Goal: Task Accomplishment & Management: Manage account settings

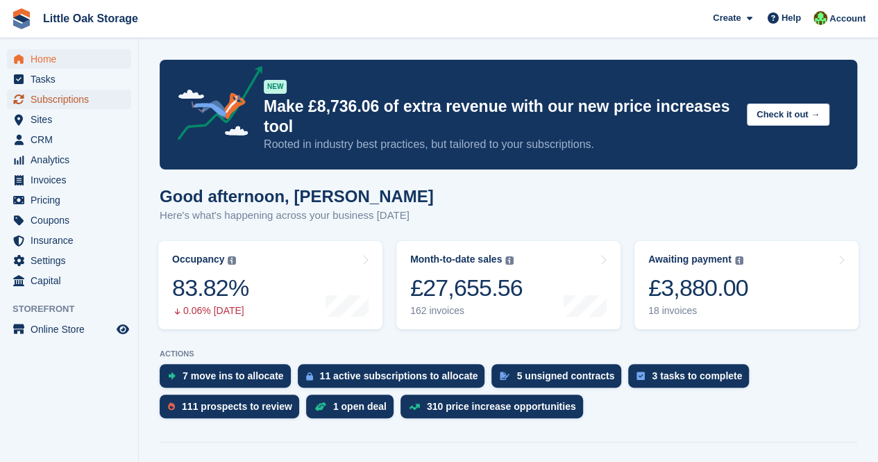
click at [71, 92] on span "Subscriptions" at bounding box center [72, 99] width 83 height 19
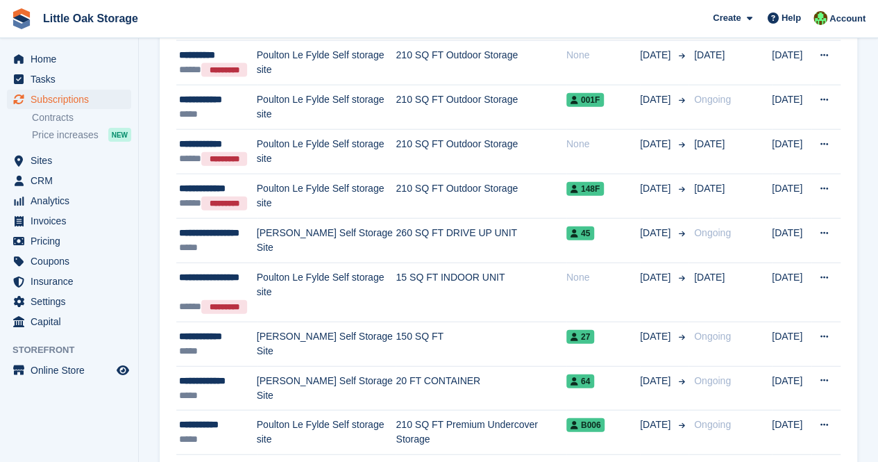
scroll to position [1565, 0]
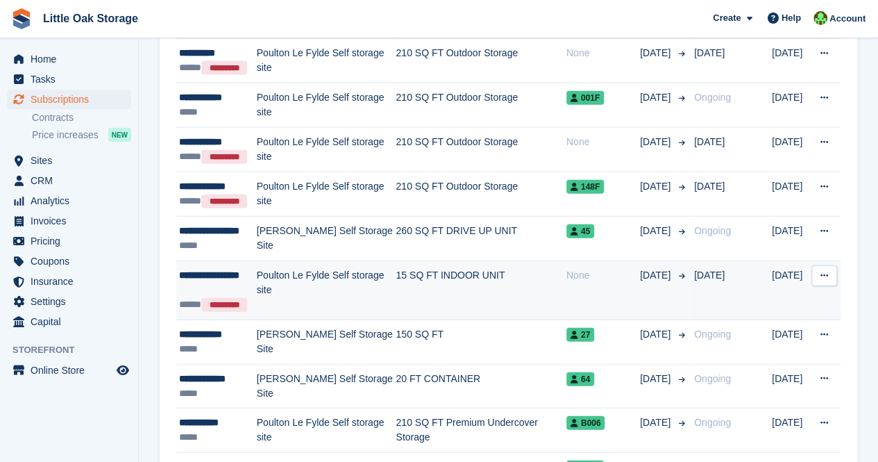
click at [219, 268] on div "**********" at bounding box center [218, 282] width 78 height 29
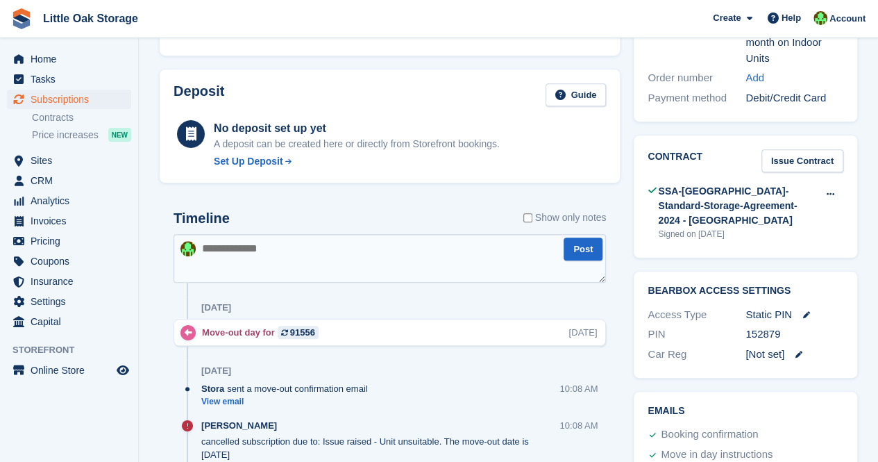
scroll to position [469, 0]
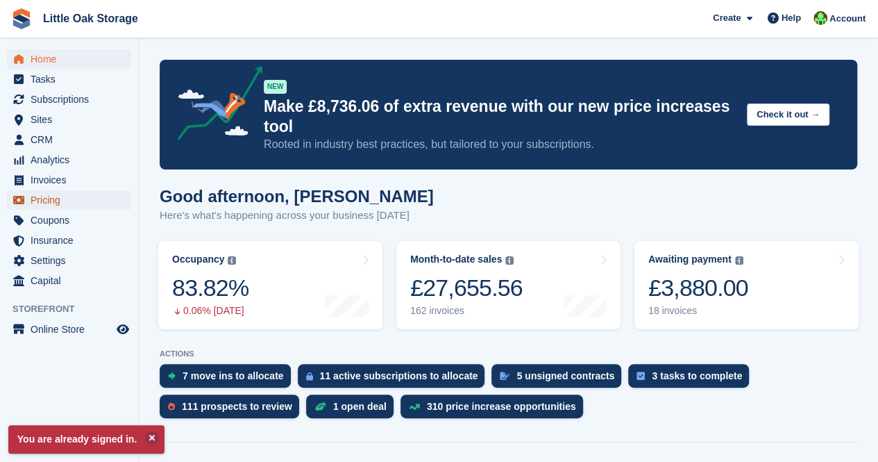
click at [60, 198] on span "Pricing" at bounding box center [72, 199] width 83 height 19
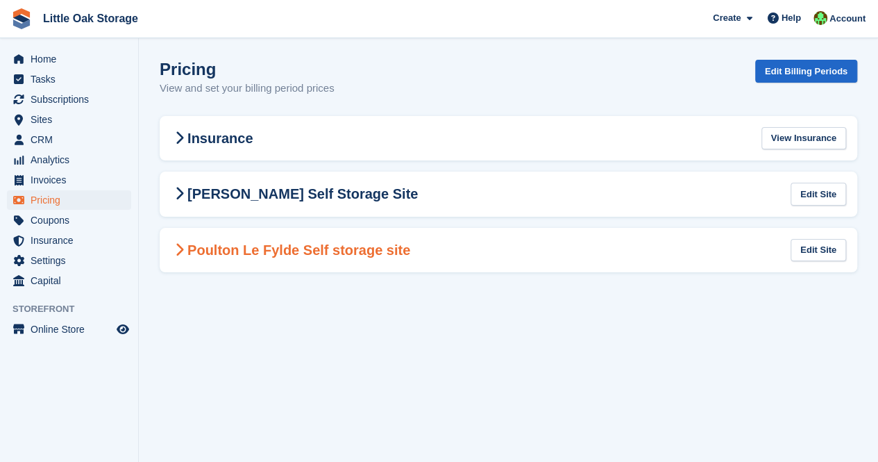
click at [317, 264] on -99 "Poulton Le Fylde Self storage site Edit Site" at bounding box center [509, 250] width 698 height 45
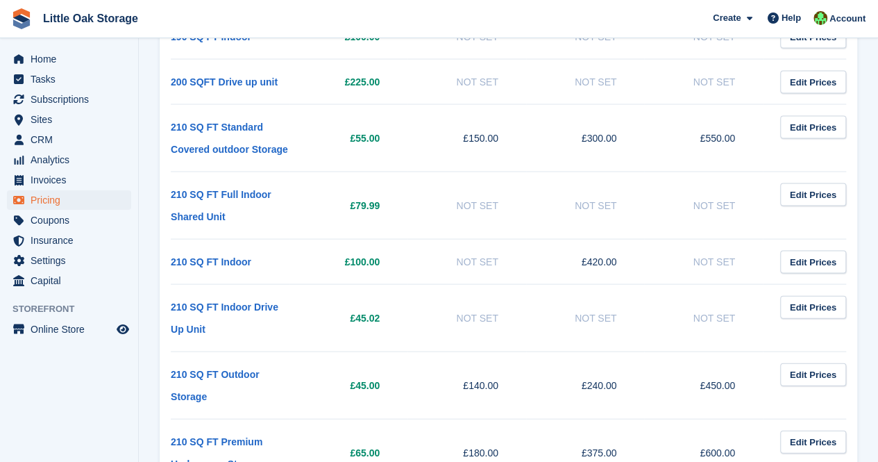
scroll to position [1362, 0]
click at [808, 362] on link "Edit Prices" at bounding box center [813, 373] width 66 height 23
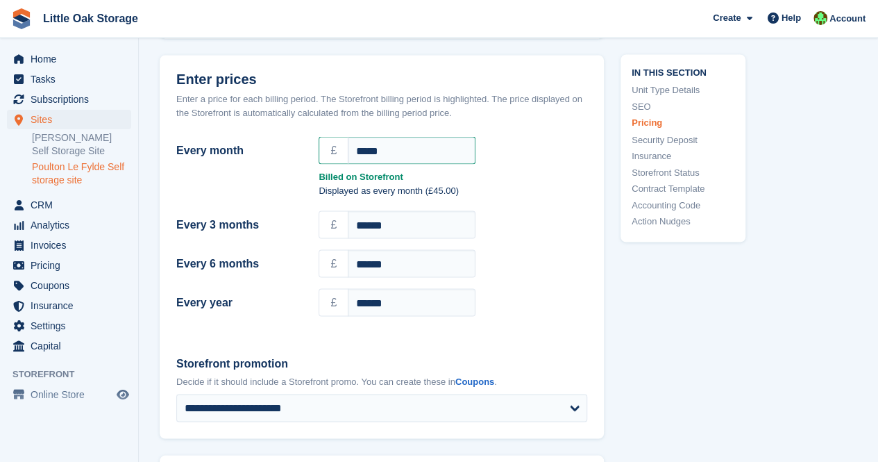
scroll to position [1180, 0]
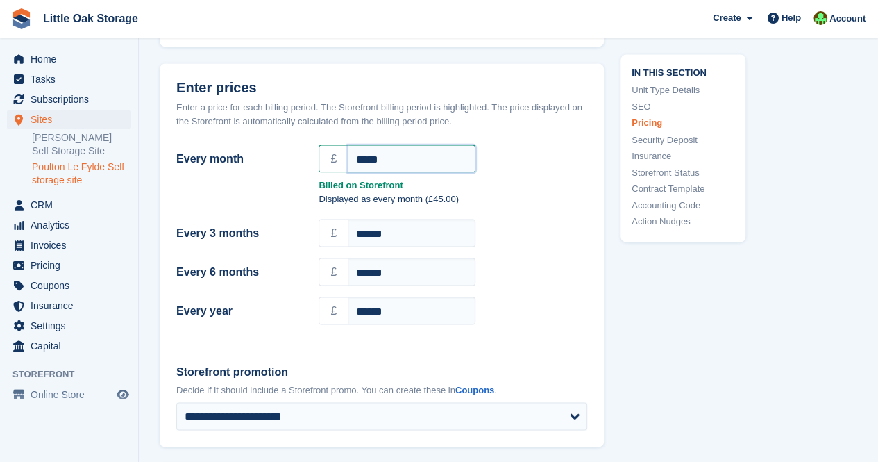
click at [376, 172] on input "*****" at bounding box center [412, 158] width 128 height 28
click at [294, 208] on div "Displayed as every month (£45.00)" at bounding box center [382, 201] width 428 height 19
click at [397, 246] on input "******" at bounding box center [412, 233] width 128 height 28
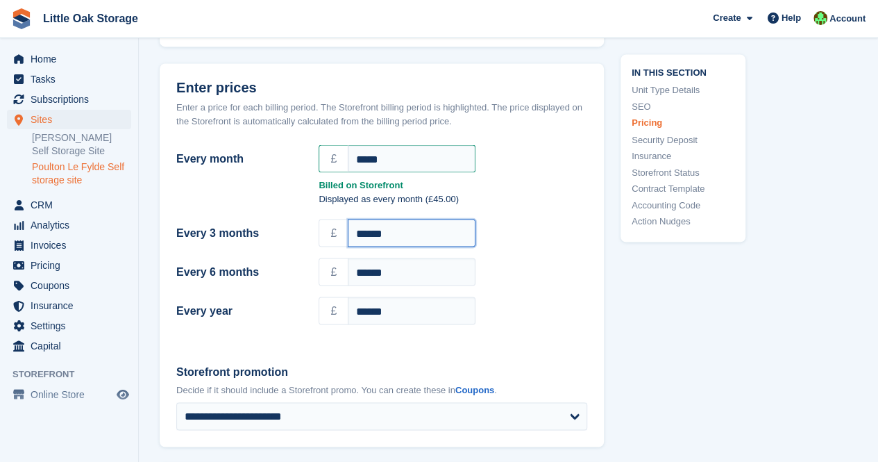
click at [397, 246] on input "******" at bounding box center [412, 233] width 128 height 28
click at [262, 211] on div "Displayed as every month (£45.00)" at bounding box center [382, 201] width 428 height 19
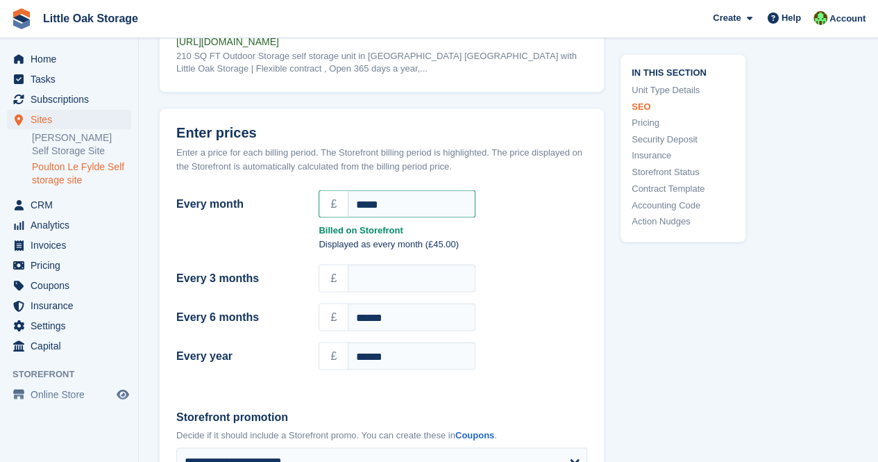
scroll to position [1134, 0]
click at [396, 218] on input "*****" at bounding box center [412, 204] width 128 height 28
click at [283, 212] on label "Every month" at bounding box center [239, 204] width 126 height 17
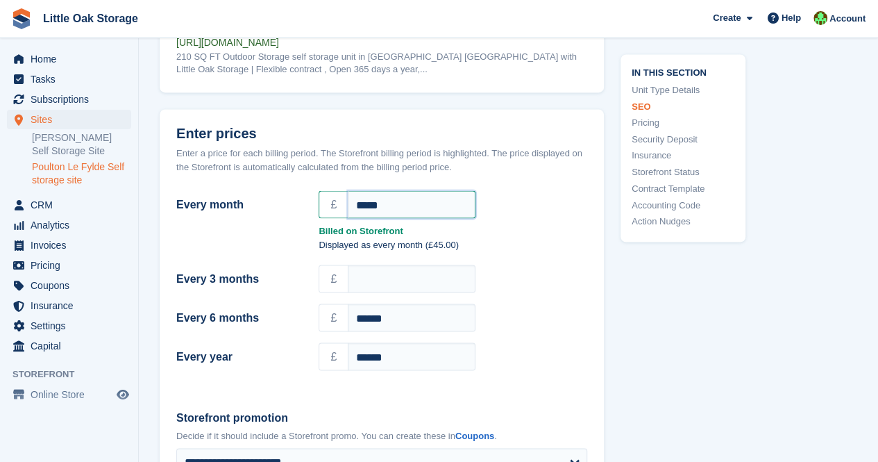
click at [348, 218] on input "*****" at bounding box center [412, 204] width 128 height 28
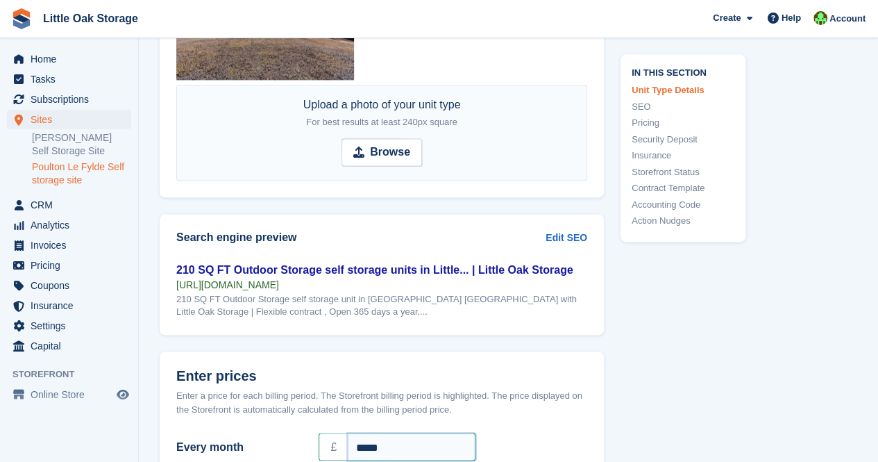
scroll to position [893, 0]
click at [303, 317] on div "210 SQ FT Outdoor Storage self storage unit in Little Oak Farm Poulton-le-Fylde…" at bounding box center [381, 304] width 411 height 25
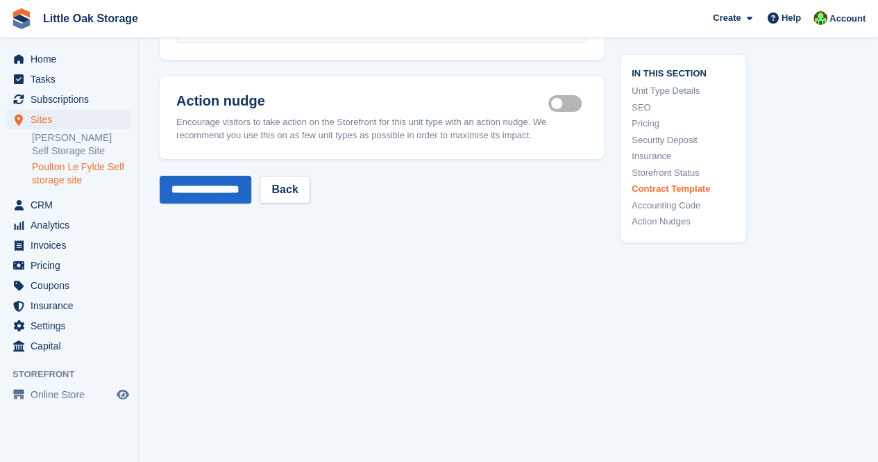
scroll to position [2442, 0]
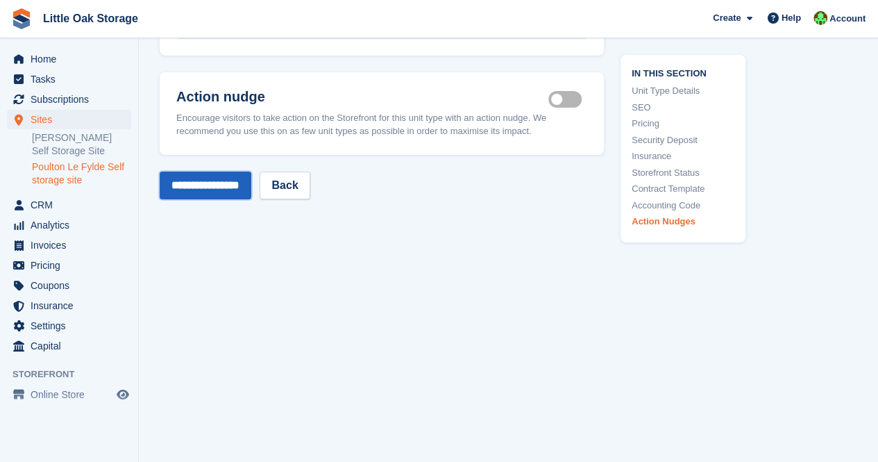
click at [189, 182] on input "**********" at bounding box center [206, 185] width 92 height 28
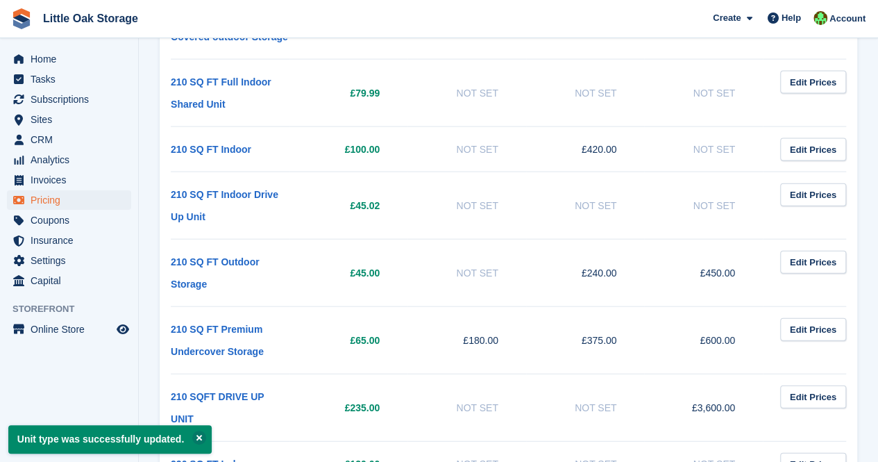
scroll to position [1461, 0]
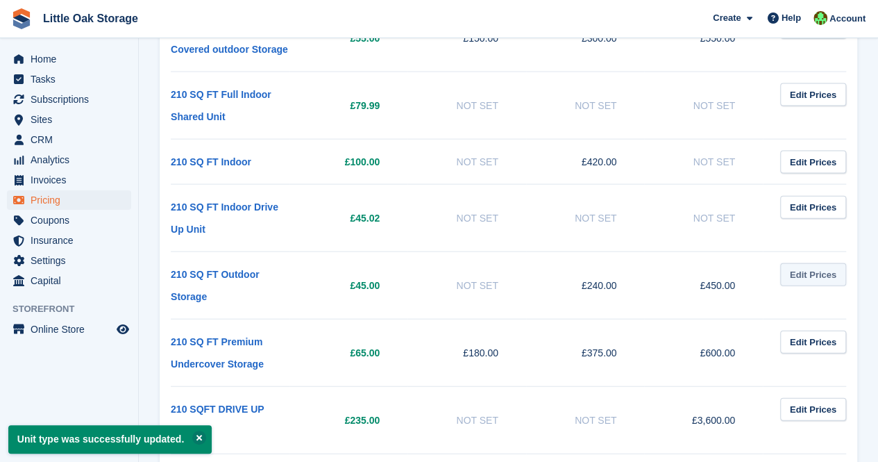
click at [833, 263] on link "Edit Prices" at bounding box center [813, 274] width 66 height 23
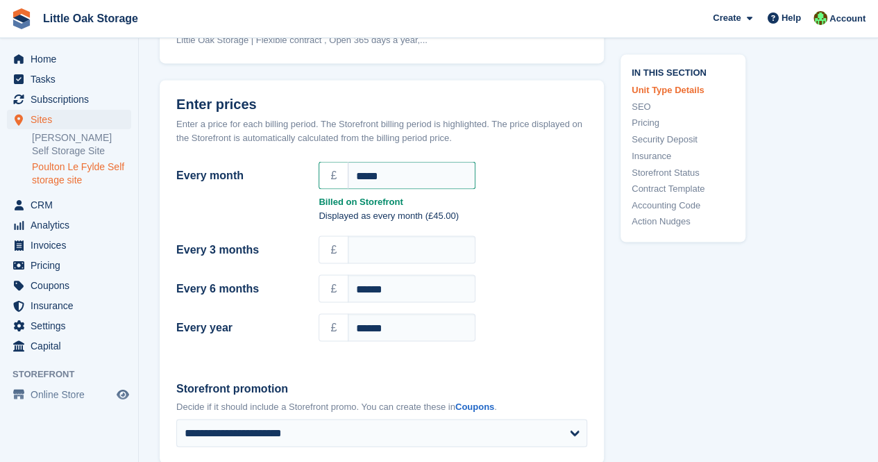
scroll to position [981, 0]
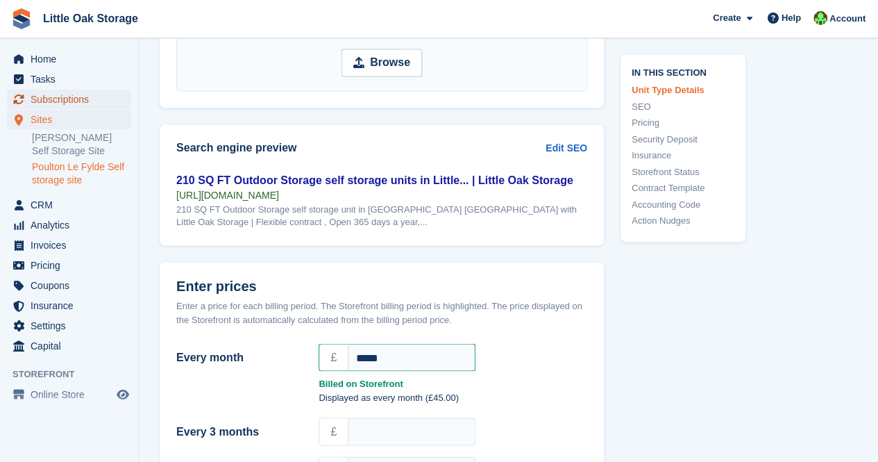
click at [42, 90] on span "Subscriptions" at bounding box center [72, 99] width 83 height 19
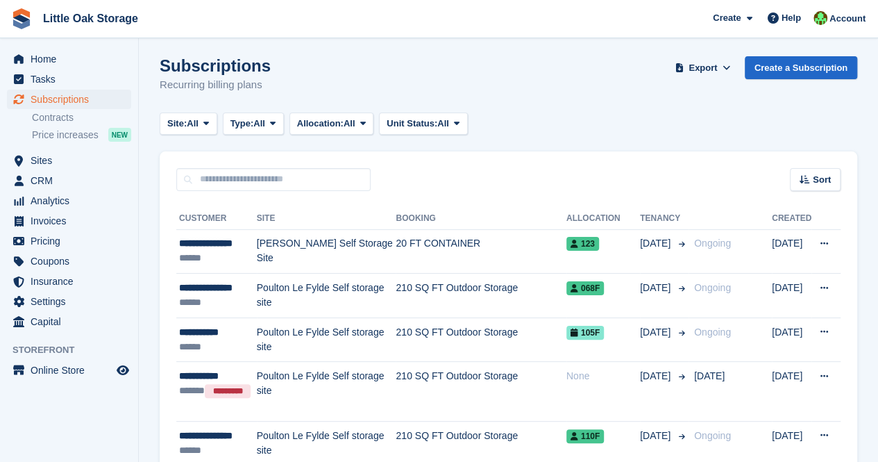
scroll to position [7, 0]
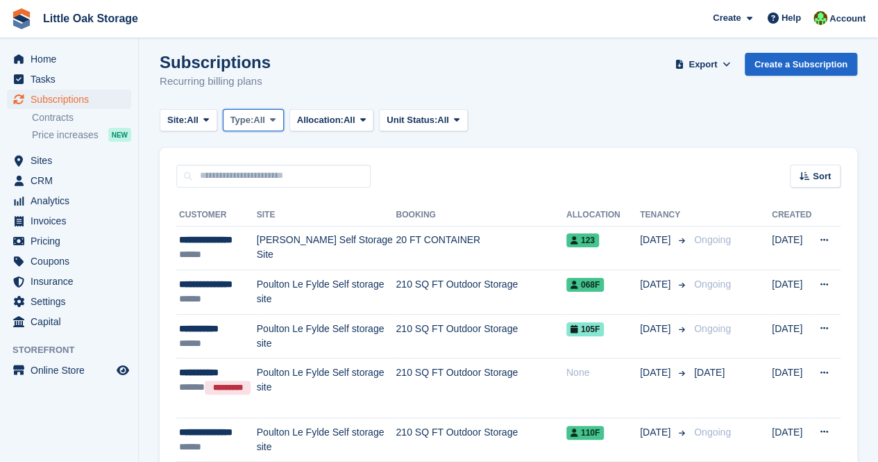
click at [247, 116] on span "Type:" at bounding box center [242, 120] width 24 height 14
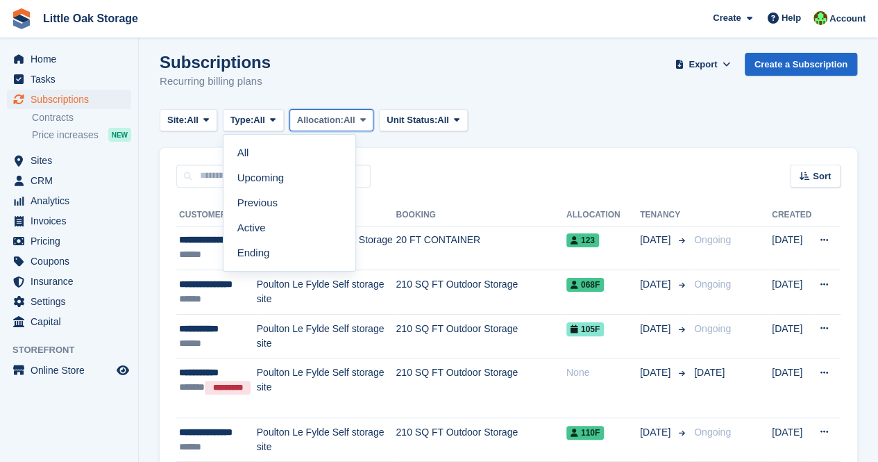
click at [303, 120] on span "Allocation:" at bounding box center [320, 120] width 47 height 14
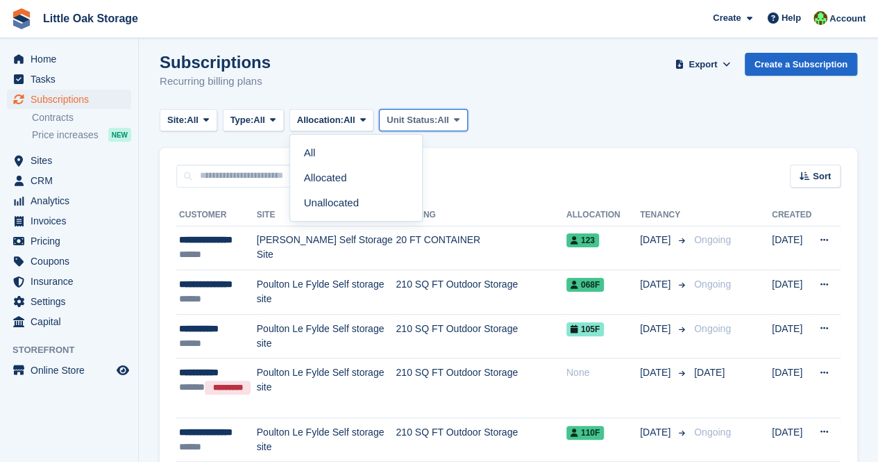
click at [399, 120] on span "Unit Status:" at bounding box center [412, 120] width 51 height 14
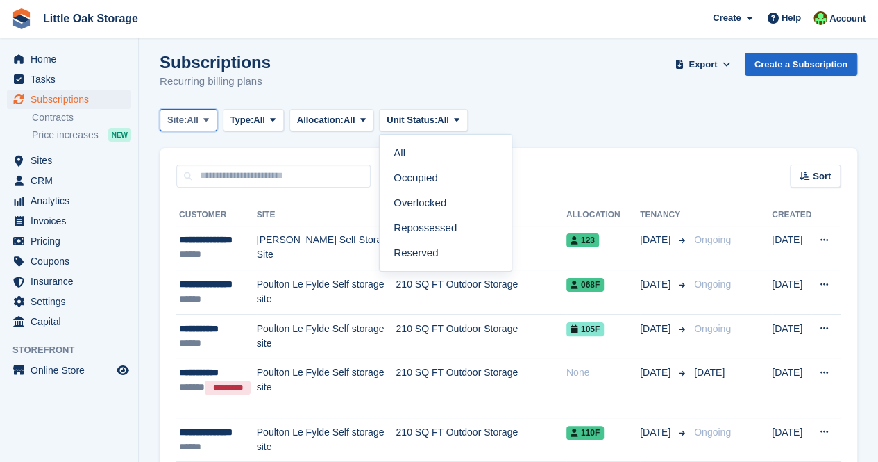
click at [198, 127] on button "Site: All" at bounding box center [189, 120] width 58 height 23
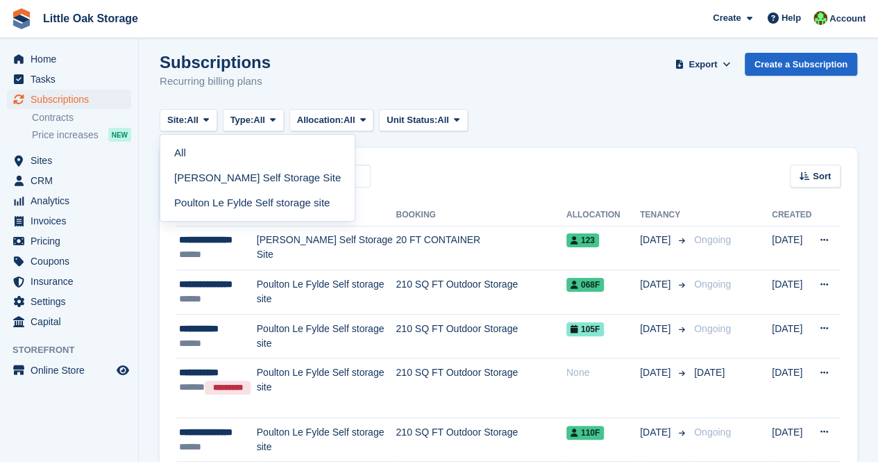
click at [647, 102] on div "Subscriptions Recurring billing plans Export Export Subscriptions Export a CSV …" at bounding box center [509, 79] width 698 height 53
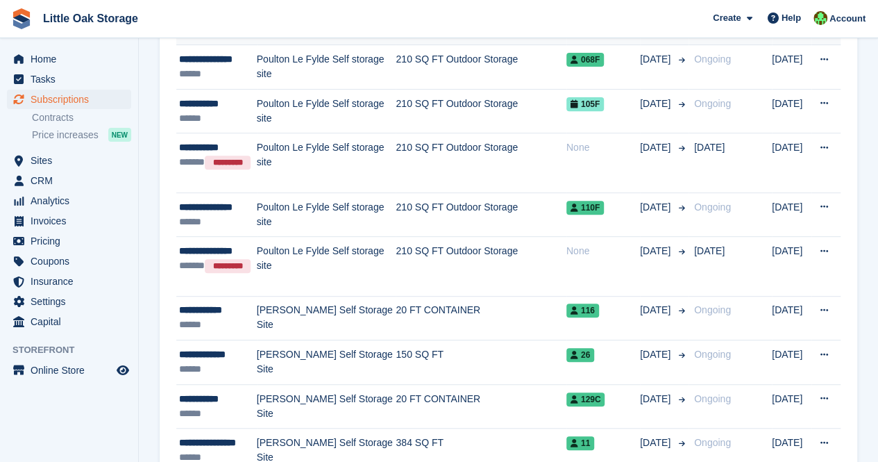
scroll to position [90, 0]
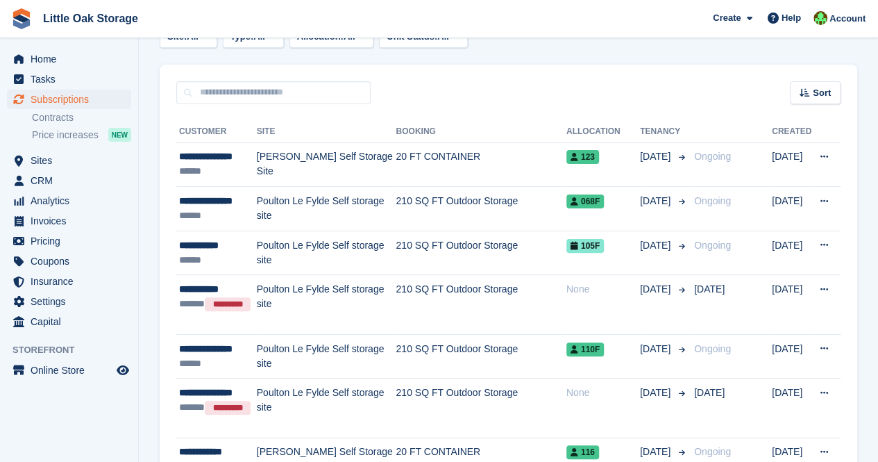
click at [60, 124] on li "Contracts" at bounding box center [85, 117] width 106 height 15
click at [57, 117] on link "Contracts" at bounding box center [81, 117] width 99 height 13
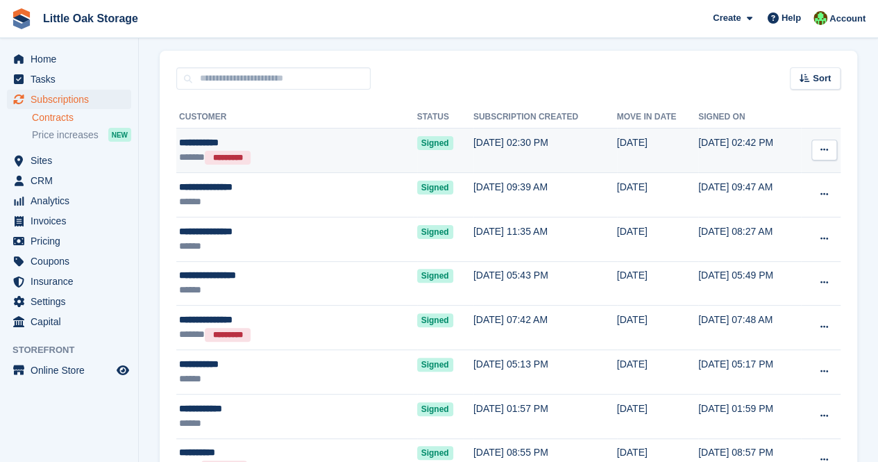
scroll to position [85, 0]
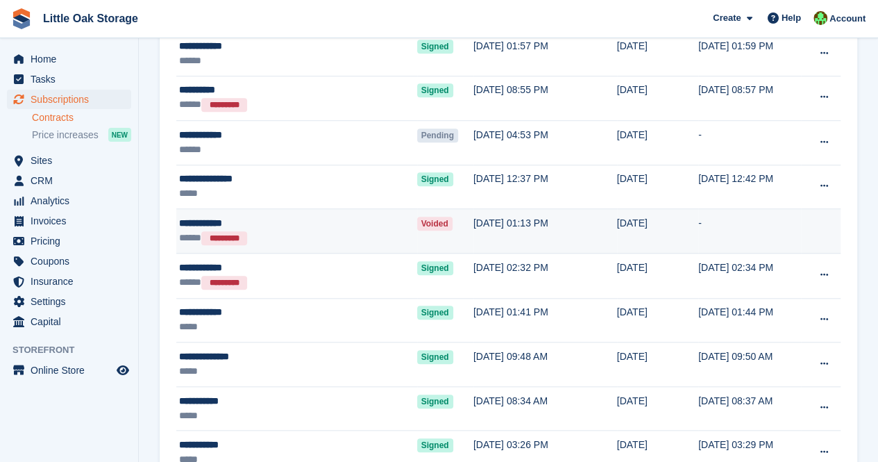
scroll to position [452, 0]
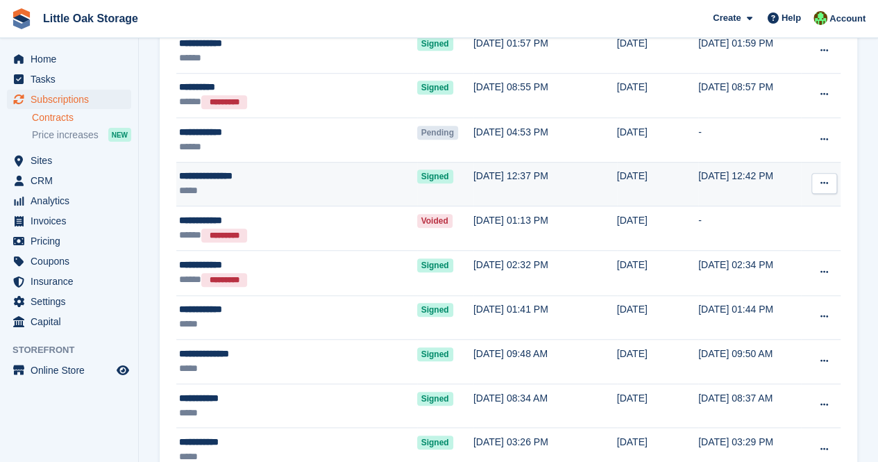
click at [312, 183] on div "*****" at bounding box center [265, 190] width 173 height 15
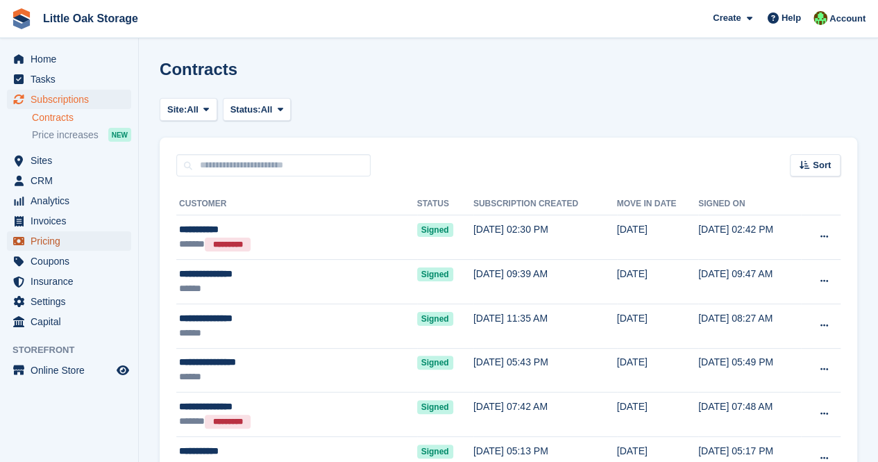
click at [49, 248] on span "Pricing" at bounding box center [72, 240] width 83 height 19
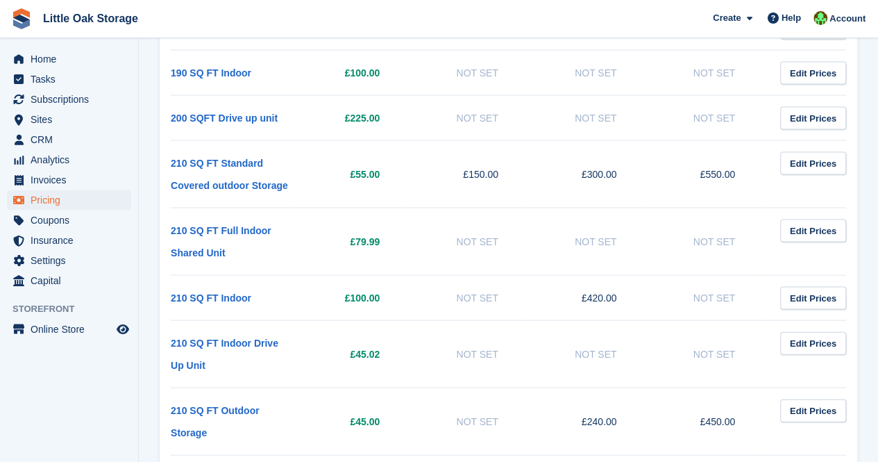
scroll to position [1330, 0]
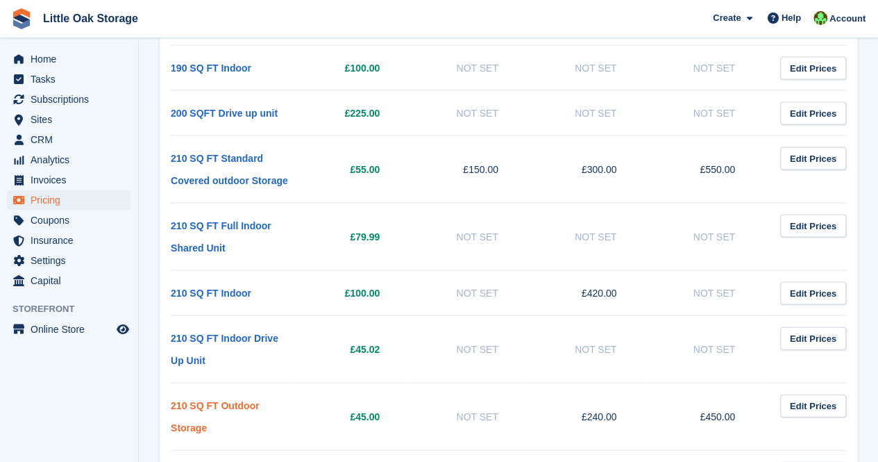
click at [187, 400] on link "210 SQ FT Outdoor Storage" at bounding box center [215, 416] width 89 height 33
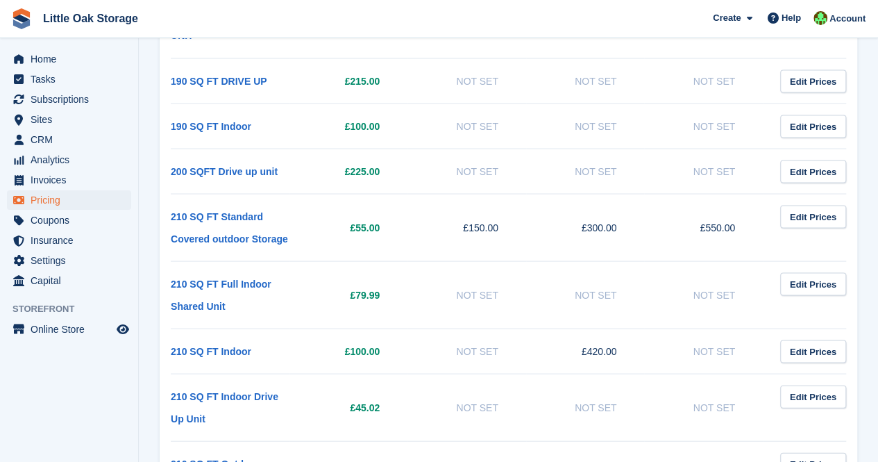
scroll to position [1272, 0]
click at [798, 453] on link "Edit Prices" at bounding box center [813, 464] width 66 height 23
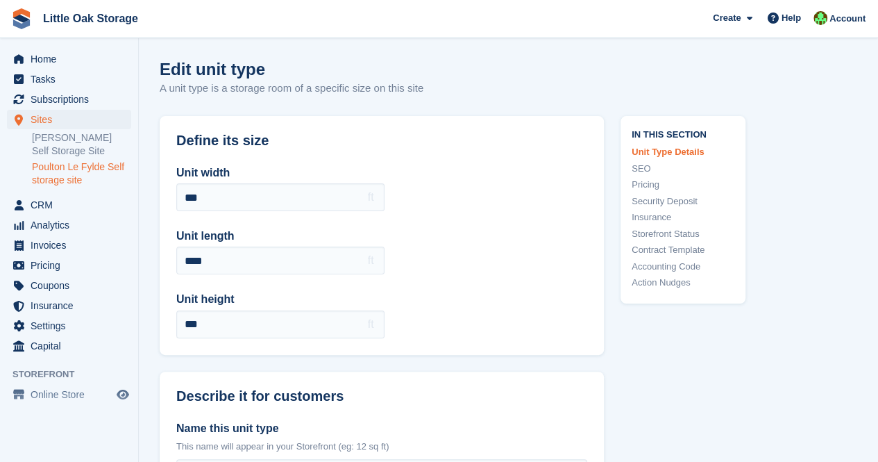
click at [662, 233] on link "Storefront Status" at bounding box center [683, 234] width 103 height 14
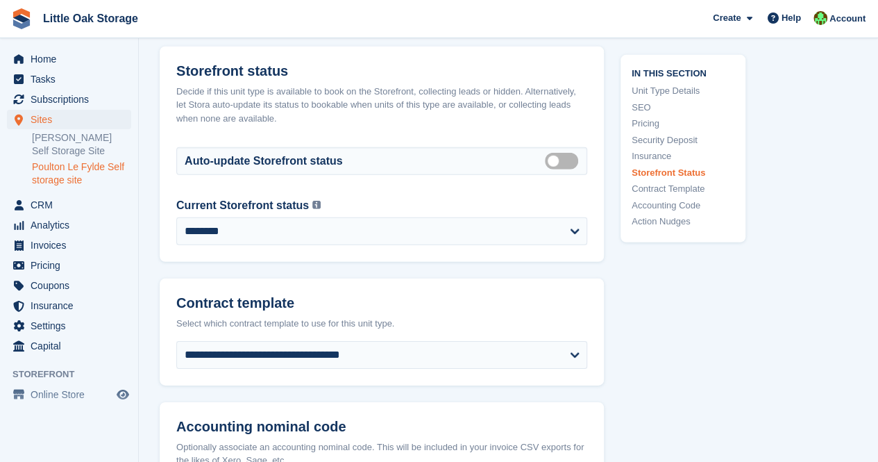
scroll to position [1984, 0]
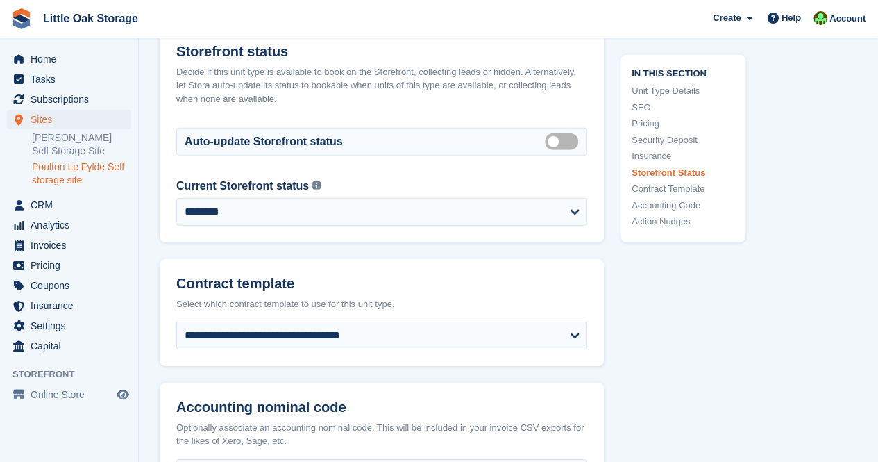
click at [657, 126] on link "Pricing" at bounding box center [683, 124] width 103 height 14
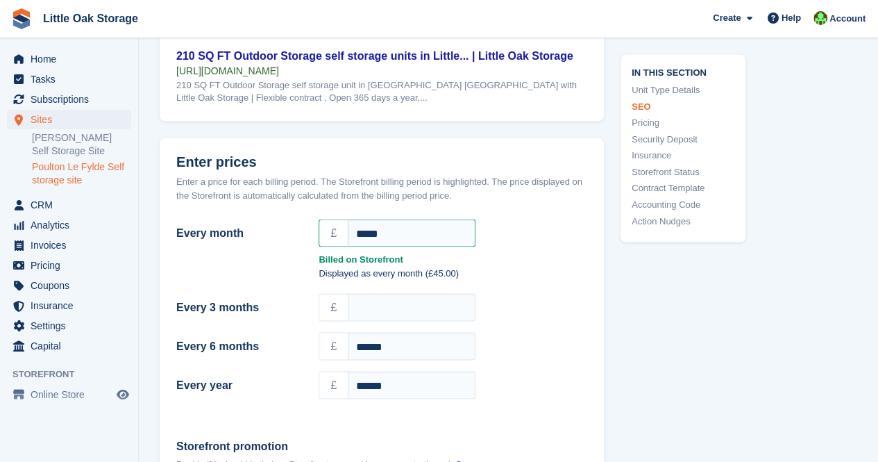
scroll to position [1104, 0]
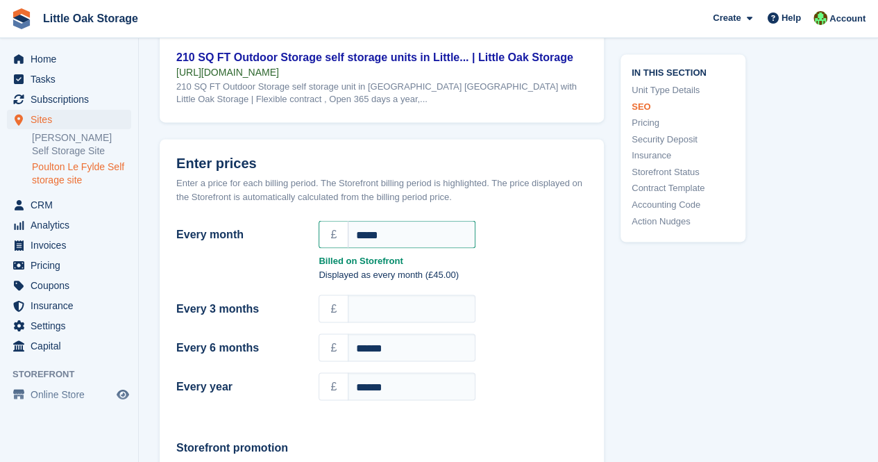
click at [403, 152] on header "Enter prices Enter a price for each billing period. The Storefront billing peri…" at bounding box center [382, 177] width 444 height 76
click at [543, 171] on h2 "Enter prices" at bounding box center [381, 163] width 411 height 16
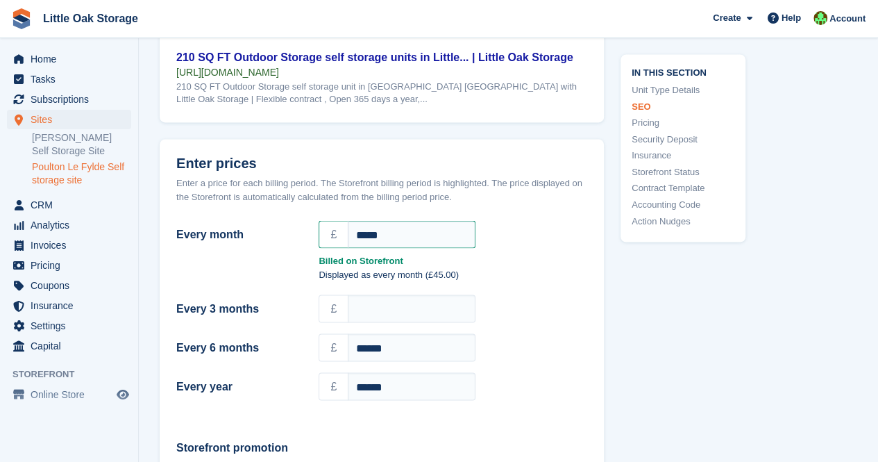
click at [566, 171] on h2 "Enter prices" at bounding box center [381, 163] width 411 height 16
click at [567, 171] on h2 "Enter prices" at bounding box center [381, 163] width 411 height 16
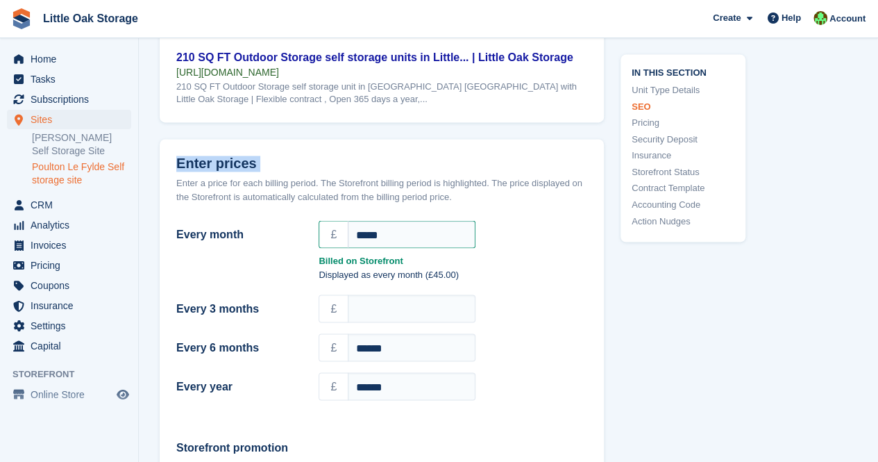
click at [567, 171] on h2 "Enter prices" at bounding box center [381, 163] width 411 height 16
click at [372, 267] on strong "Billed on Storefront" at bounding box center [453, 260] width 269 height 14
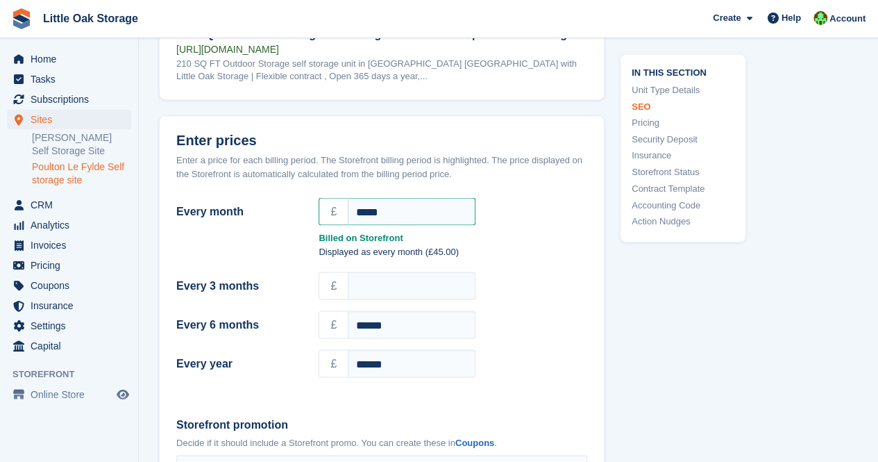
scroll to position [1127, 0]
click at [411, 205] on div "£ *****" at bounding box center [452, 211] width 285 height 33
click at [408, 222] on input "*****" at bounding box center [412, 212] width 128 height 28
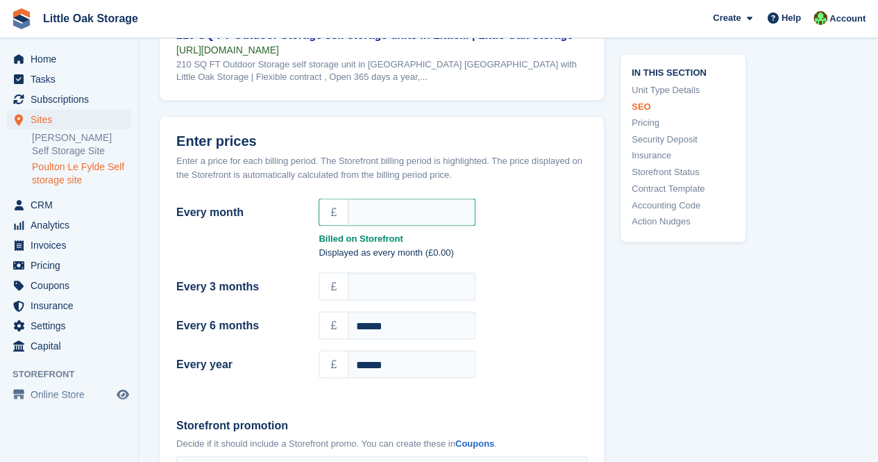
click at [539, 305] on div "Every 3 months £" at bounding box center [381, 286] width 411 height 39
click at [435, 226] on input "Every month" at bounding box center [412, 212] width 128 height 28
type input "*****"
click at [545, 126] on header "Enter prices Enter a price for each billing period. The Storefront billing peri…" at bounding box center [382, 155] width 444 height 76
click at [555, 208] on div "£ *****" at bounding box center [452, 211] width 285 height 33
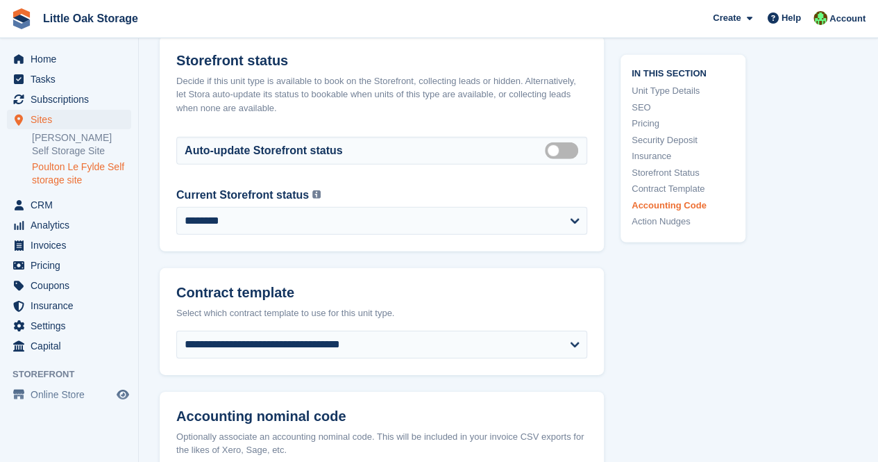
scroll to position [2442, 0]
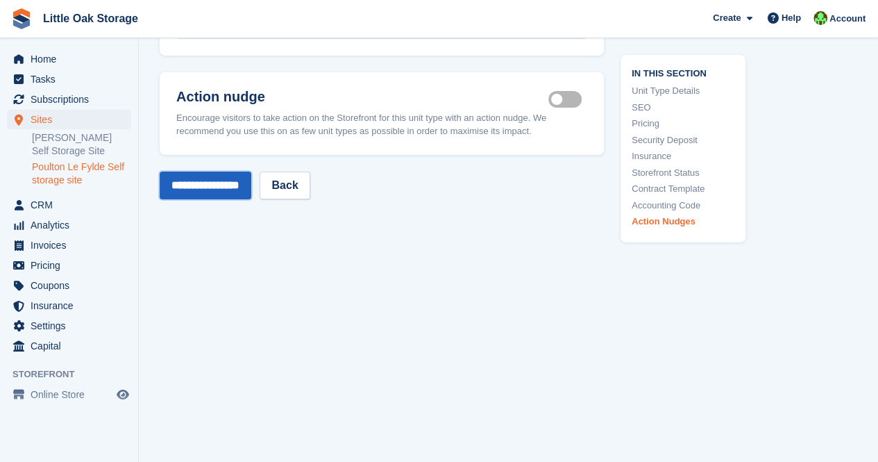
click at [199, 179] on input "**********" at bounding box center [206, 185] width 92 height 28
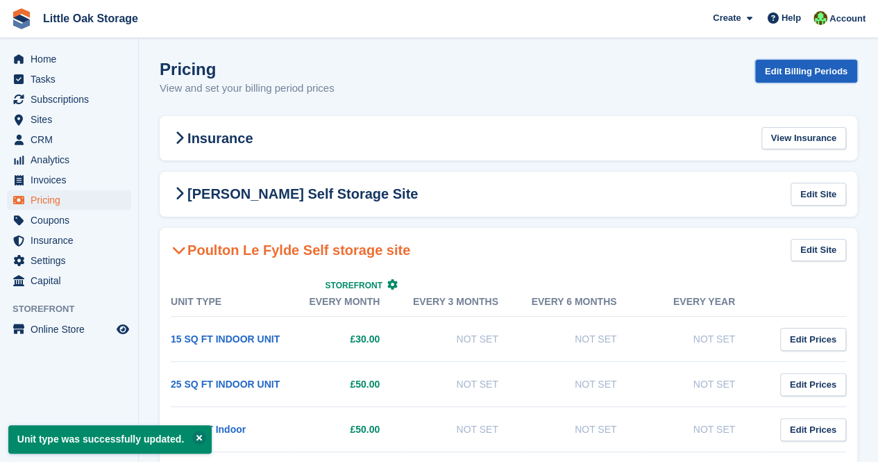
click at [794, 66] on link "Edit Billing Periods" at bounding box center [806, 71] width 102 height 23
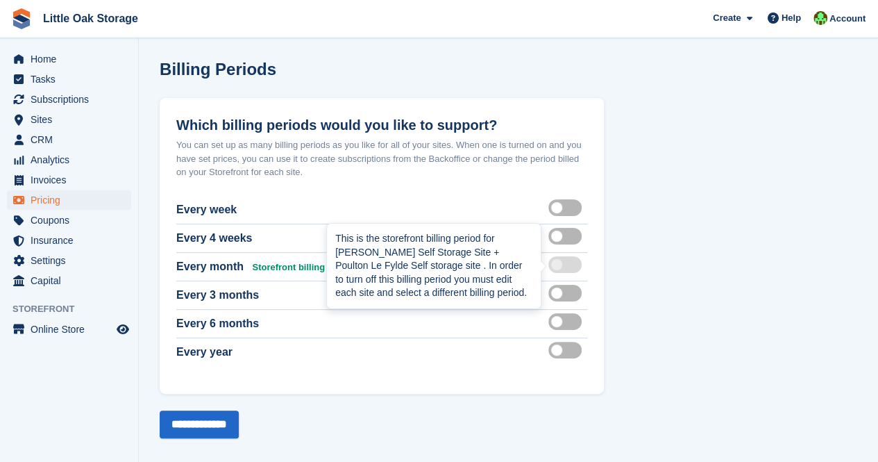
click at [571, 265] on div at bounding box center [567, 266] width 39 height 17
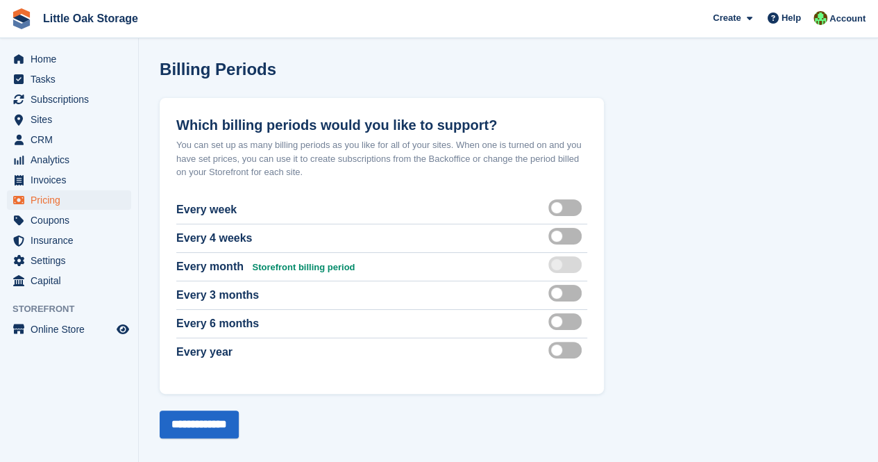
click at [571, 265] on div at bounding box center [567, 266] width 39 height 17
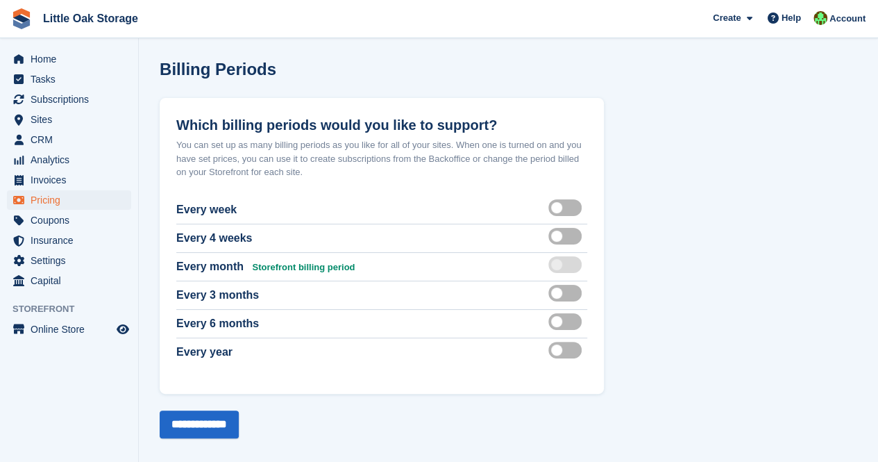
click at [571, 265] on div at bounding box center [567, 266] width 39 height 17
click at [569, 266] on div at bounding box center [567, 266] width 39 height 17
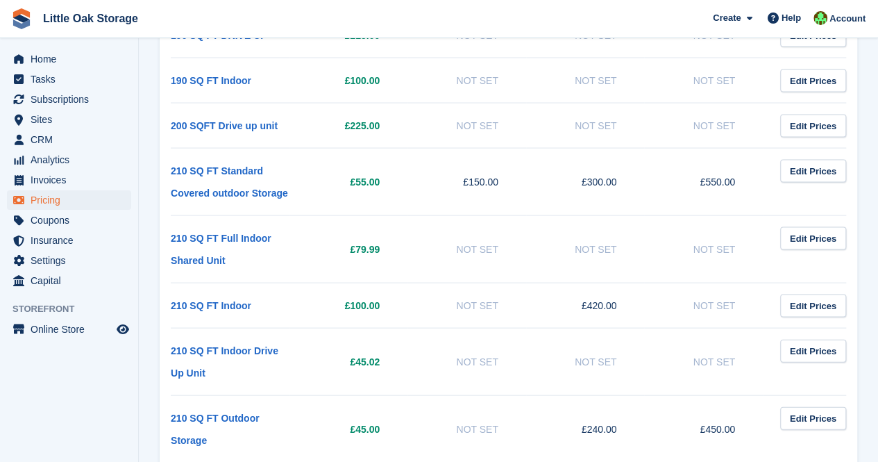
scroll to position [1318, 0]
click at [794, 406] on link "Edit Prices" at bounding box center [813, 417] width 66 height 23
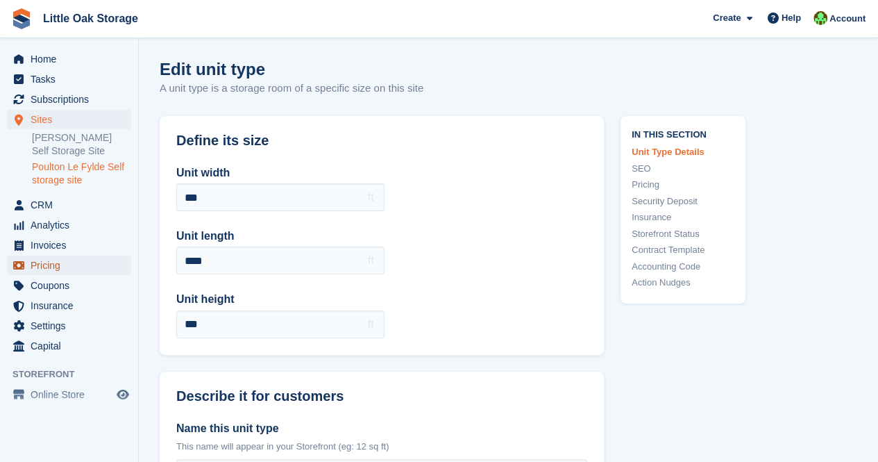
click at [34, 262] on span "Pricing" at bounding box center [72, 264] width 83 height 19
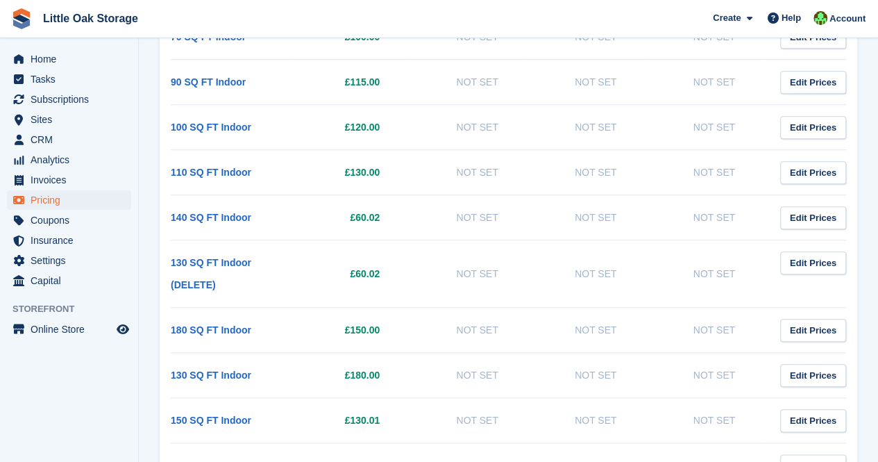
scroll to position [267, 0]
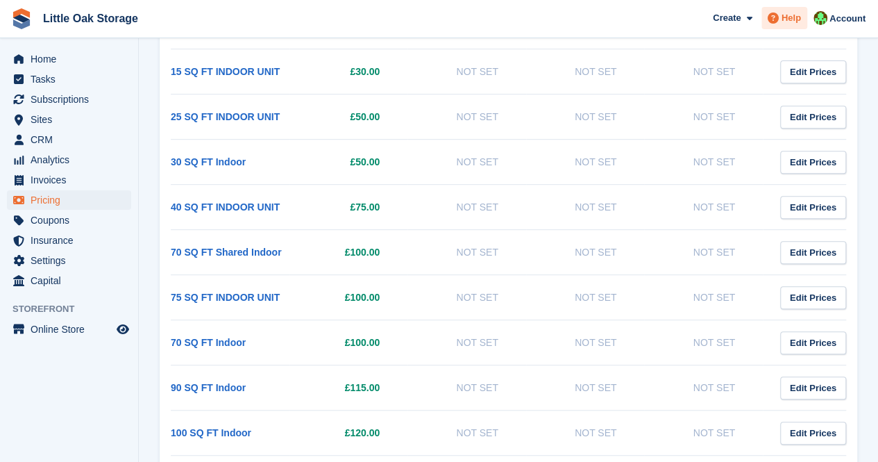
click at [789, 22] on span "Help" at bounding box center [791, 18] width 19 height 14
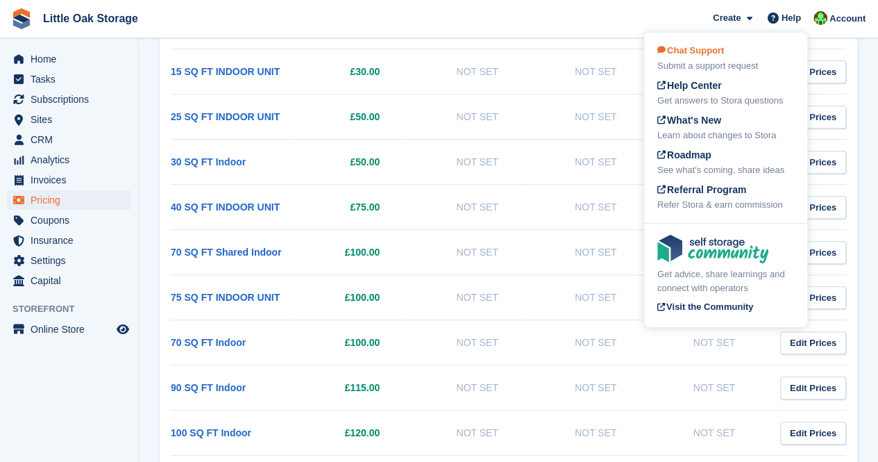
click at [714, 60] on div "Submit a support request" at bounding box center [725, 66] width 137 height 14
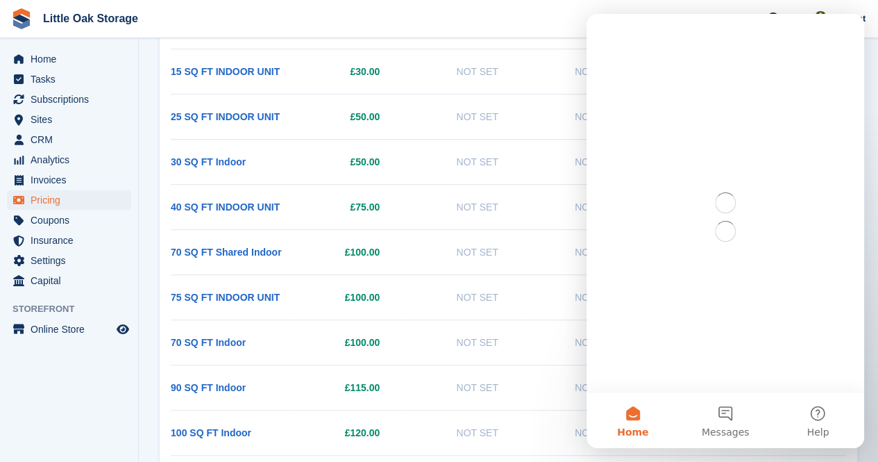
scroll to position [0, 0]
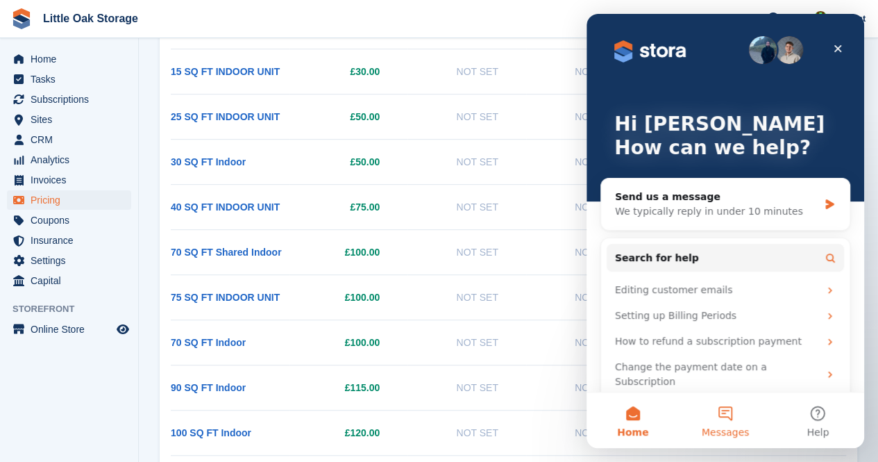
click at [714, 423] on button "Messages" at bounding box center [725, 420] width 92 height 56
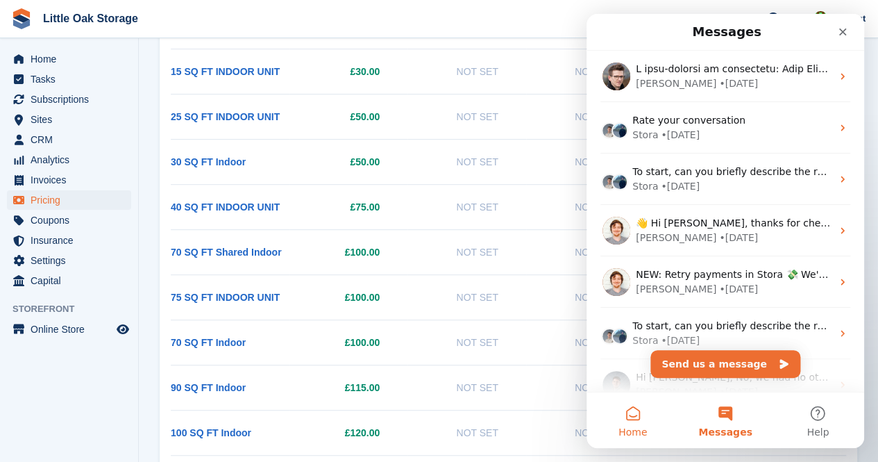
click at [643, 428] on span "Home" at bounding box center [632, 432] width 28 height 10
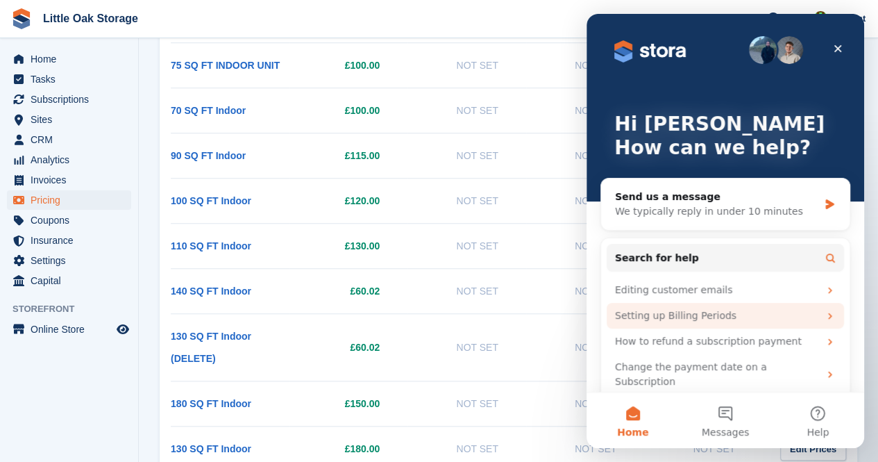
scroll to position [500, 0]
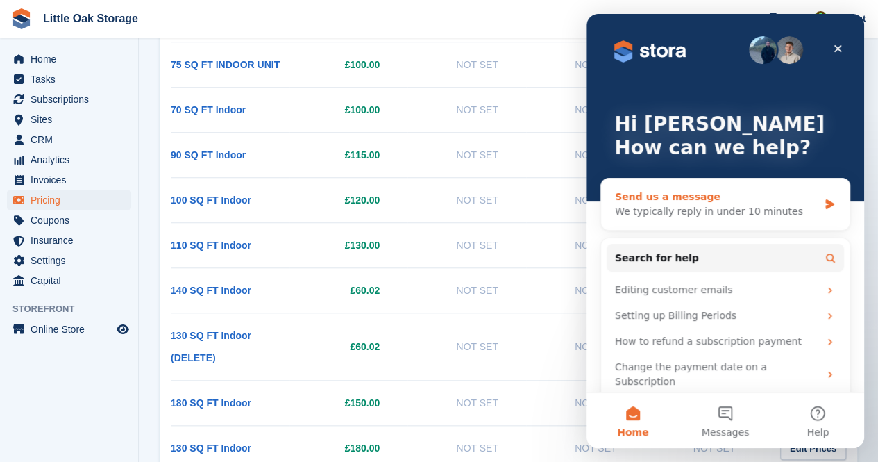
click at [691, 204] on div "We typically reply in under 10 minutes" at bounding box center [716, 211] width 203 height 15
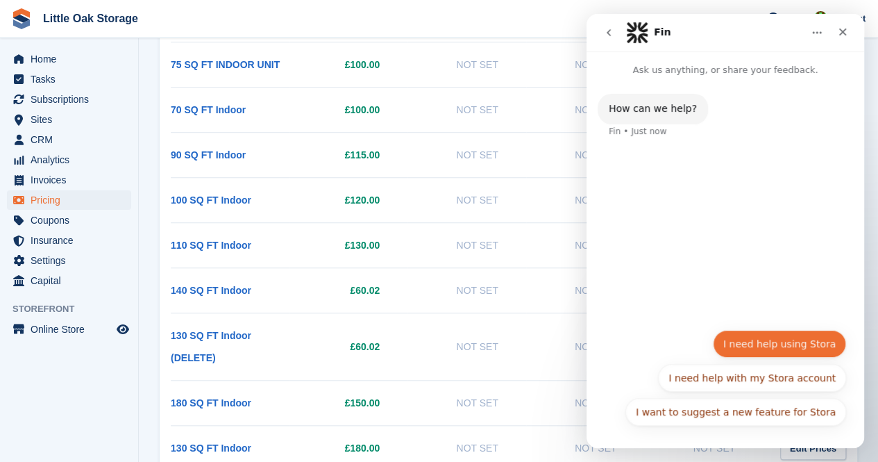
click at [763, 351] on button "I need help using Stora" at bounding box center [779, 344] width 133 height 28
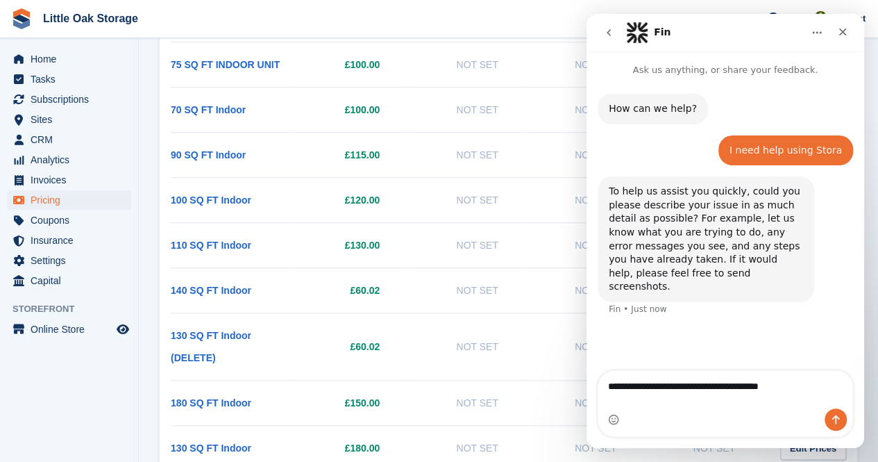
click at [724, 394] on textarea "**********" at bounding box center [725, 383] width 255 height 24
click at [828, 394] on textarea "**********" at bounding box center [725, 383] width 255 height 24
type textarea "**********"
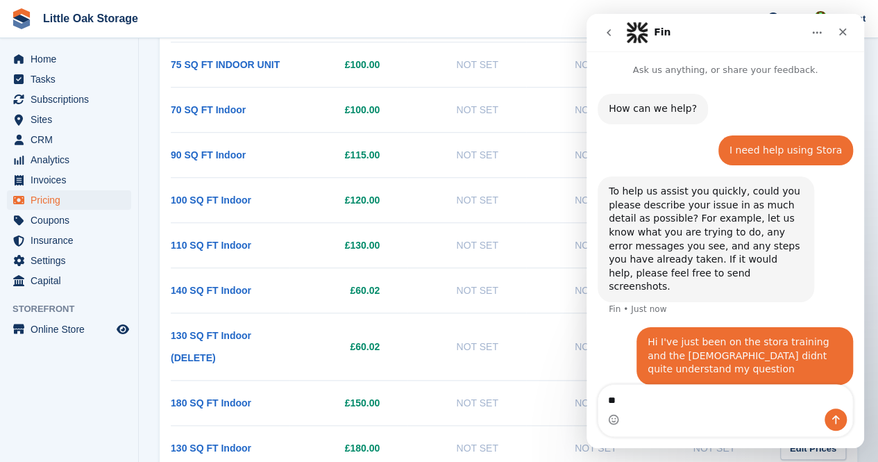
type textarea "*"
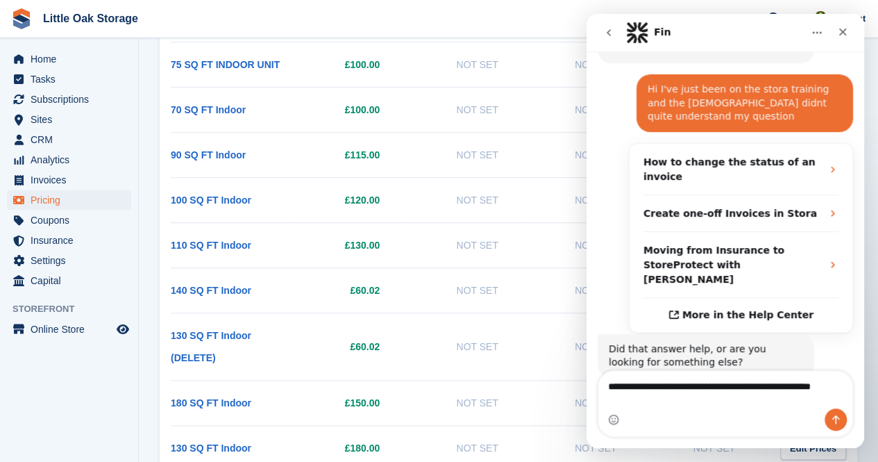
scroll to position [253, 0]
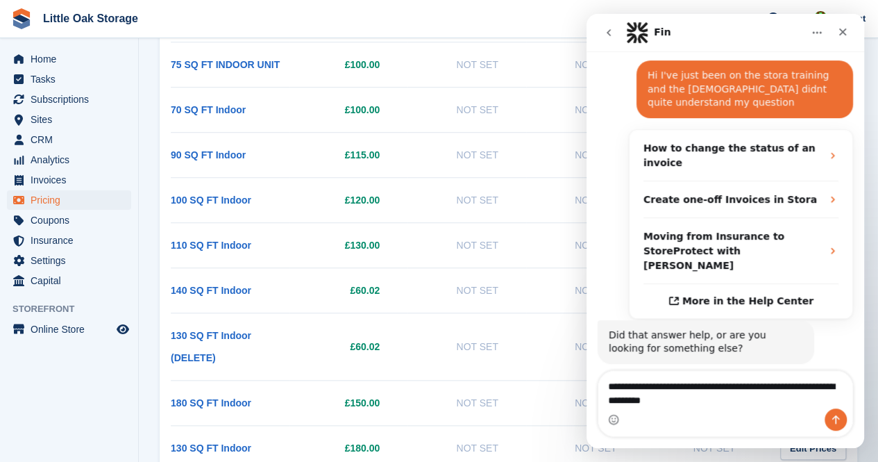
type textarea "**********"
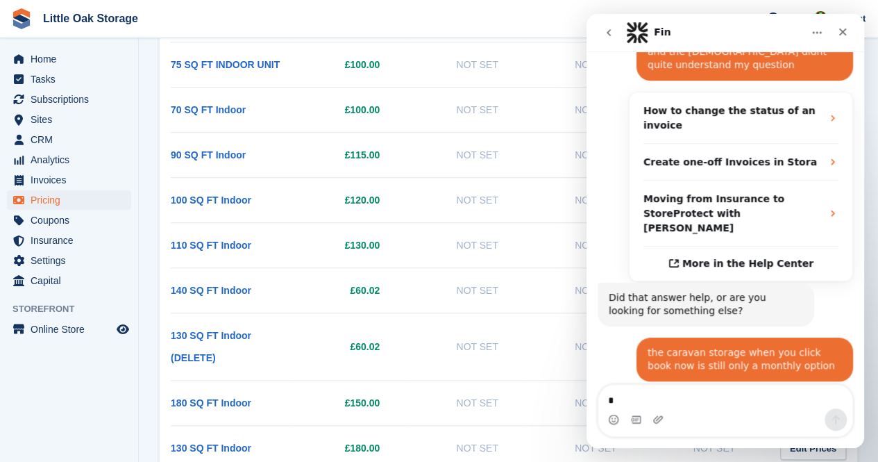
scroll to position [289, 0]
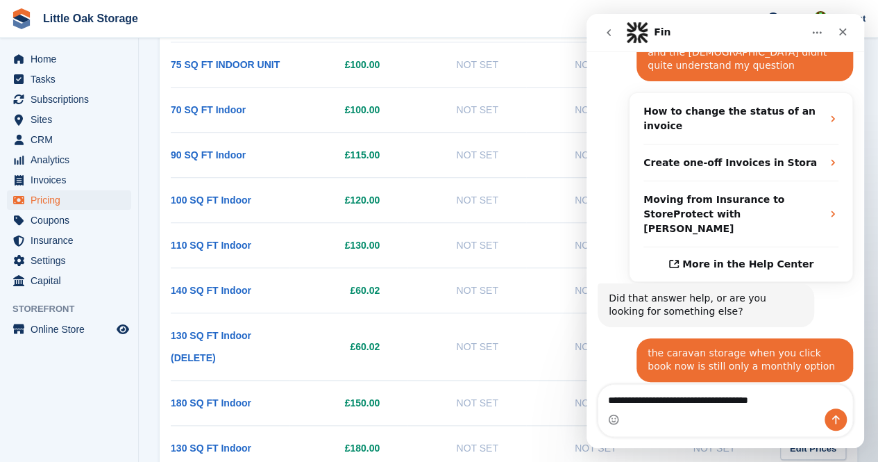
type textarea "**********"
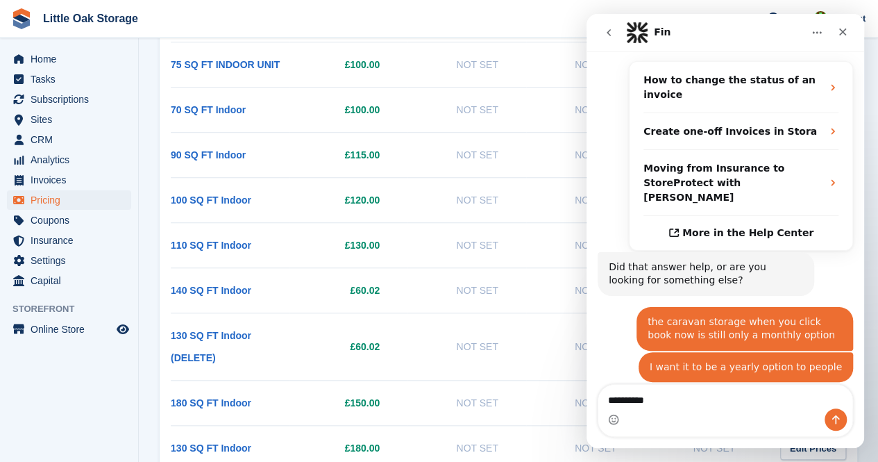
type textarea "**********"
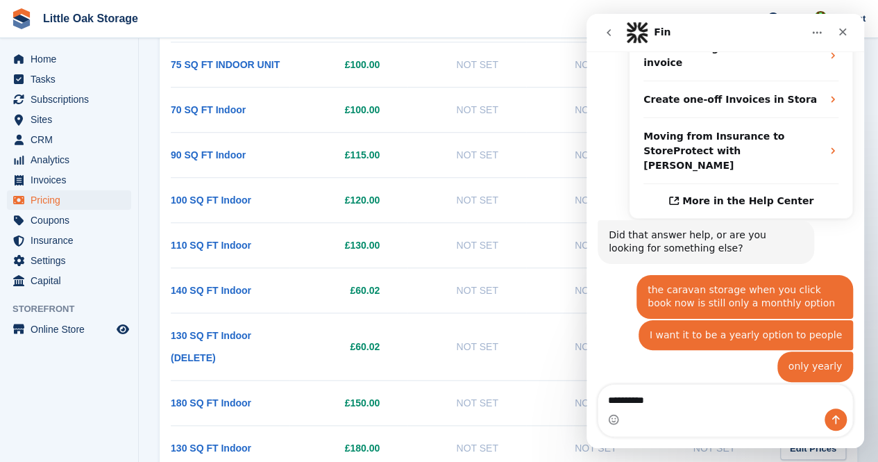
type textarea "**********"
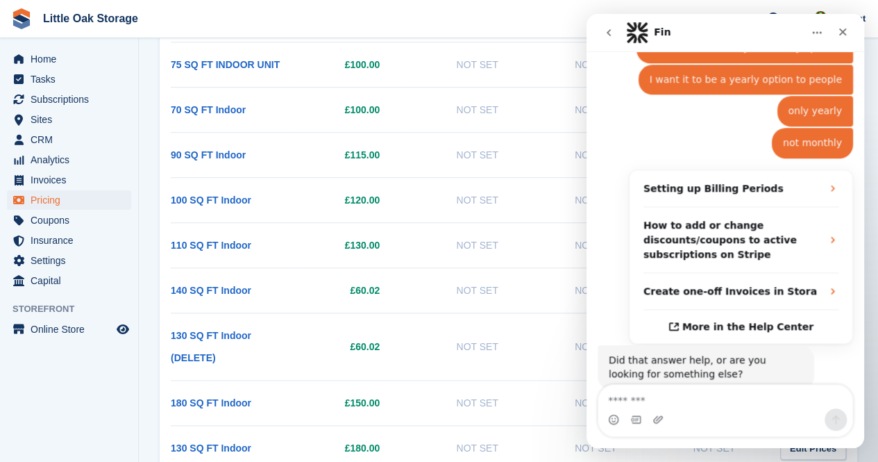
scroll to position [619, 0]
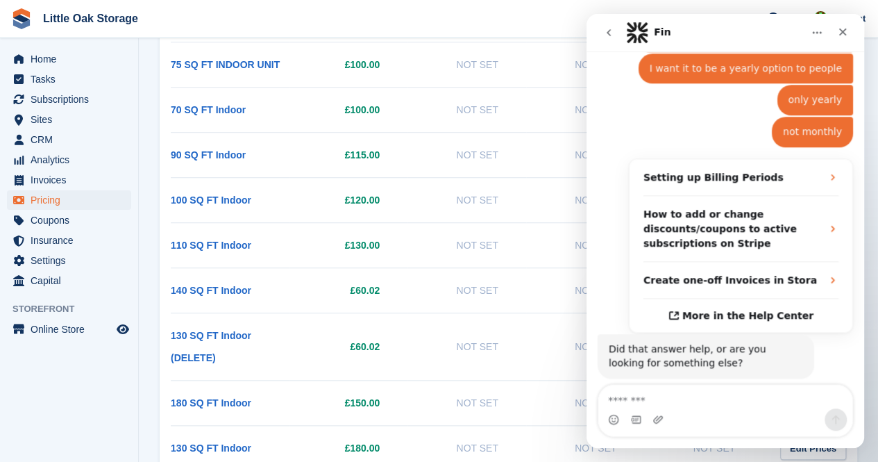
click at [791, 404] on button "Get more help 👤" at bounding box center [794, 418] width 106 height 28
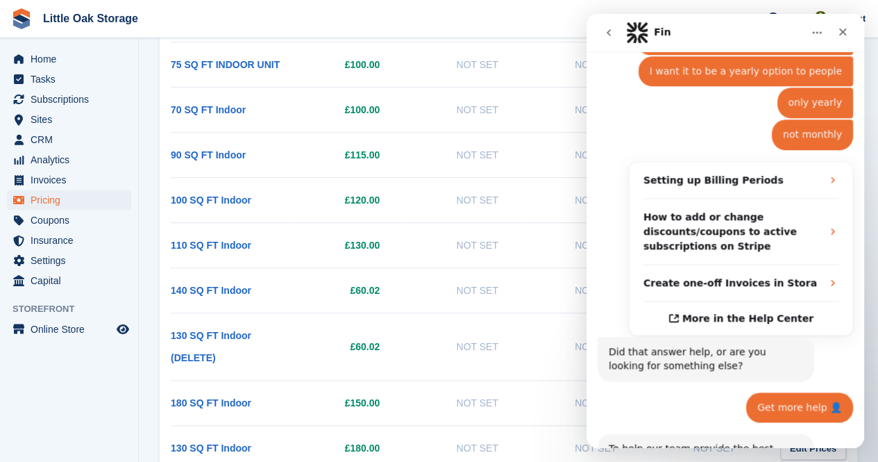
scroll to position [757, 0]
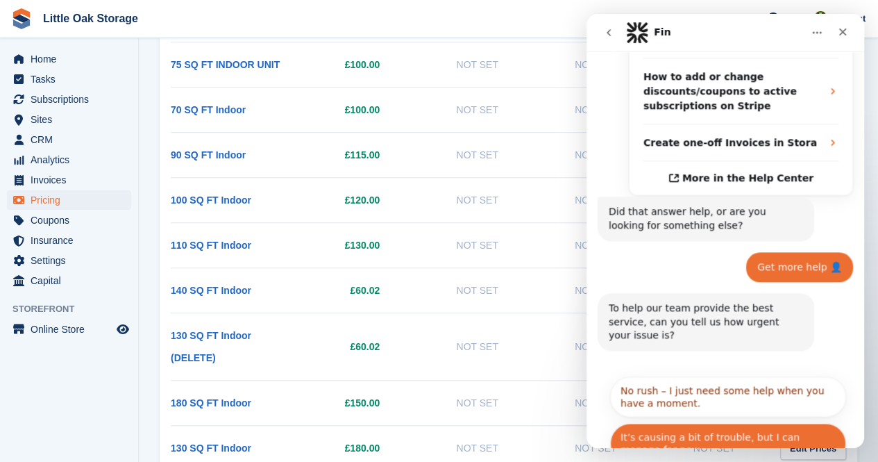
click at [714, 423] on button "It’s causing a bit of trouble, but I can manage for now." at bounding box center [728, 443] width 236 height 40
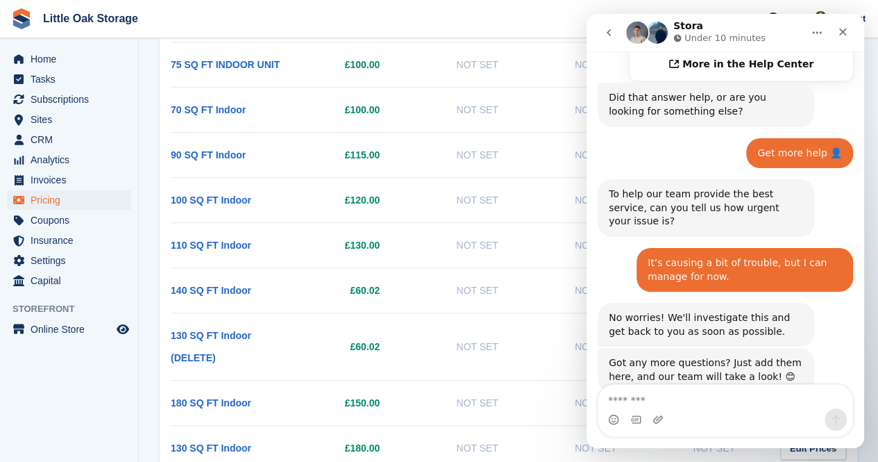
scroll to position [874, 0]
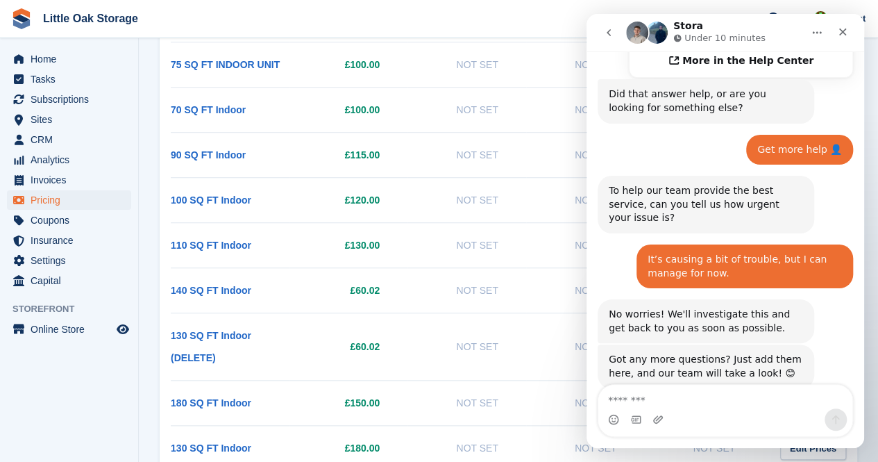
click at [803, 28] on div "Stora Under 10 minutes" at bounding box center [726, 32] width 260 height 26
click at [829, 35] on button "Home" at bounding box center [817, 32] width 26 height 26
click at [823, 38] on button "Home" at bounding box center [817, 32] width 26 height 26
click at [551, 46] on td "Not Set" at bounding box center [585, 64] width 119 height 45
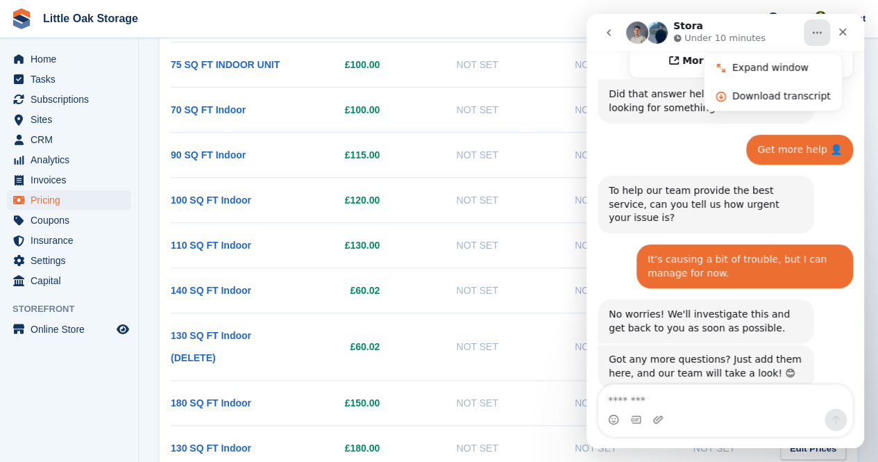
click at [532, 23] on span "Little Oak Storage Create Subscription Invoice Contact Deal Discount Page Help …" at bounding box center [439, 18] width 878 height 37
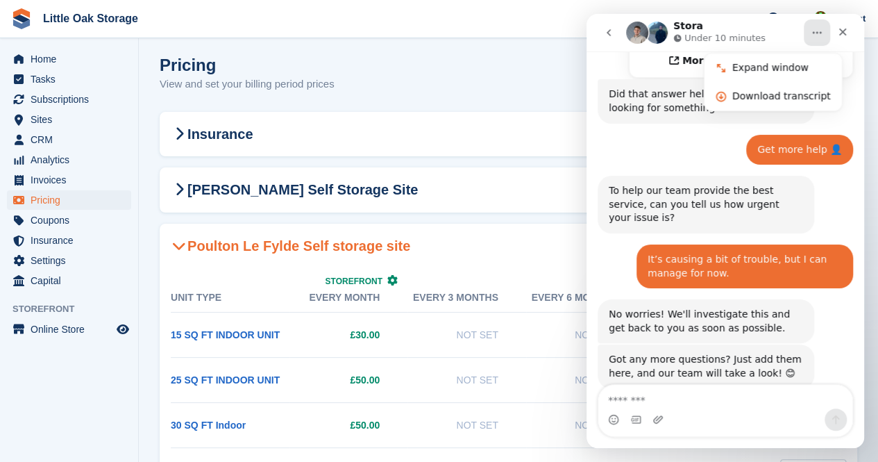
scroll to position [0, 0]
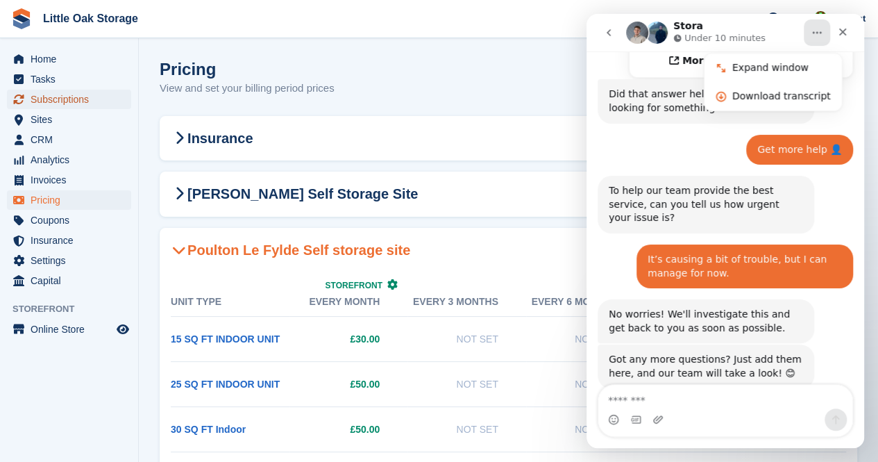
click at [53, 101] on span "Subscriptions" at bounding box center [72, 99] width 83 height 19
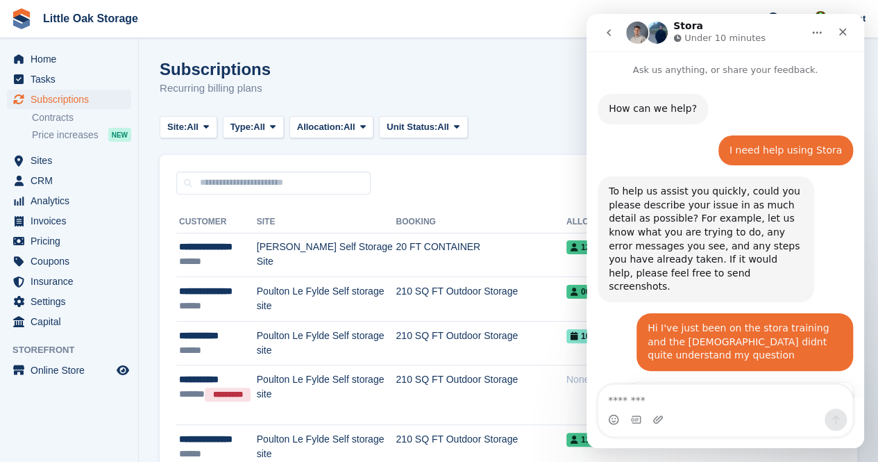
scroll to position [874, 0]
